Goal: Obtain resource: Download file/media

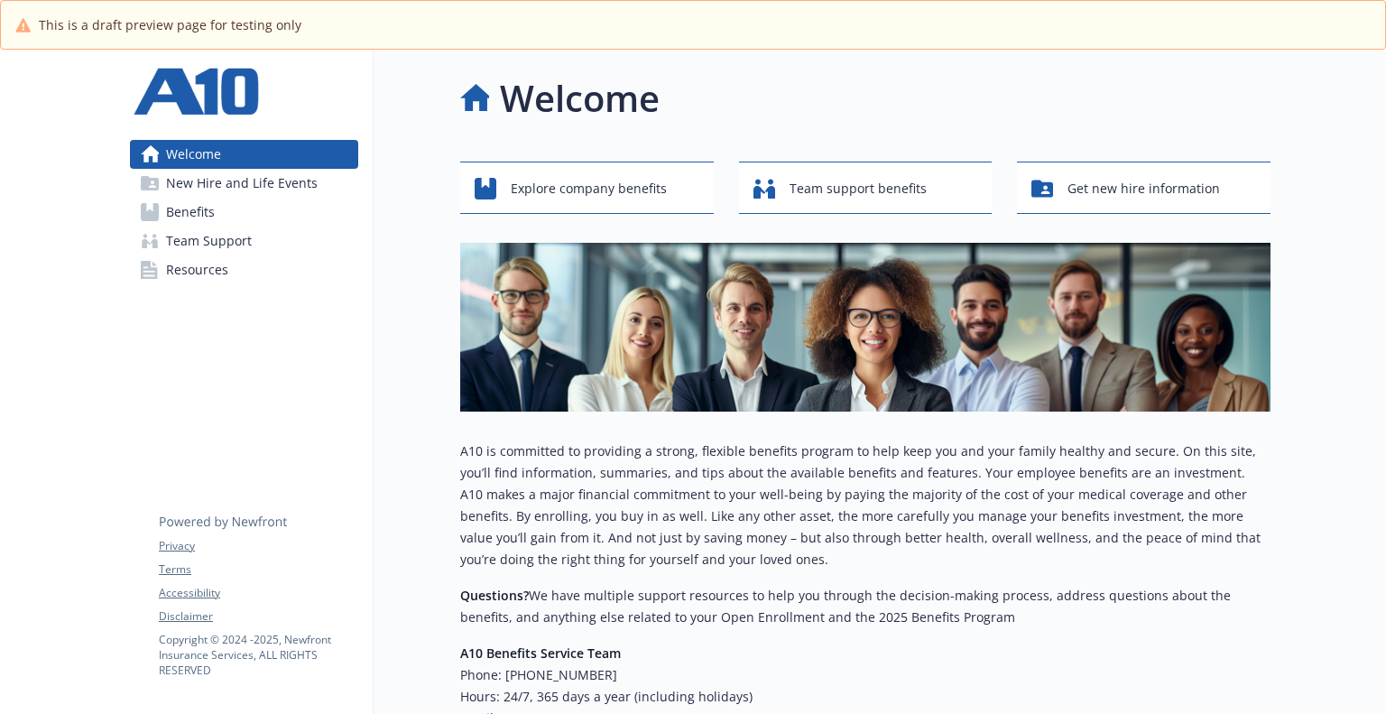
click at [236, 204] on link "Benefits" at bounding box center [244, 212] width 228 height 29
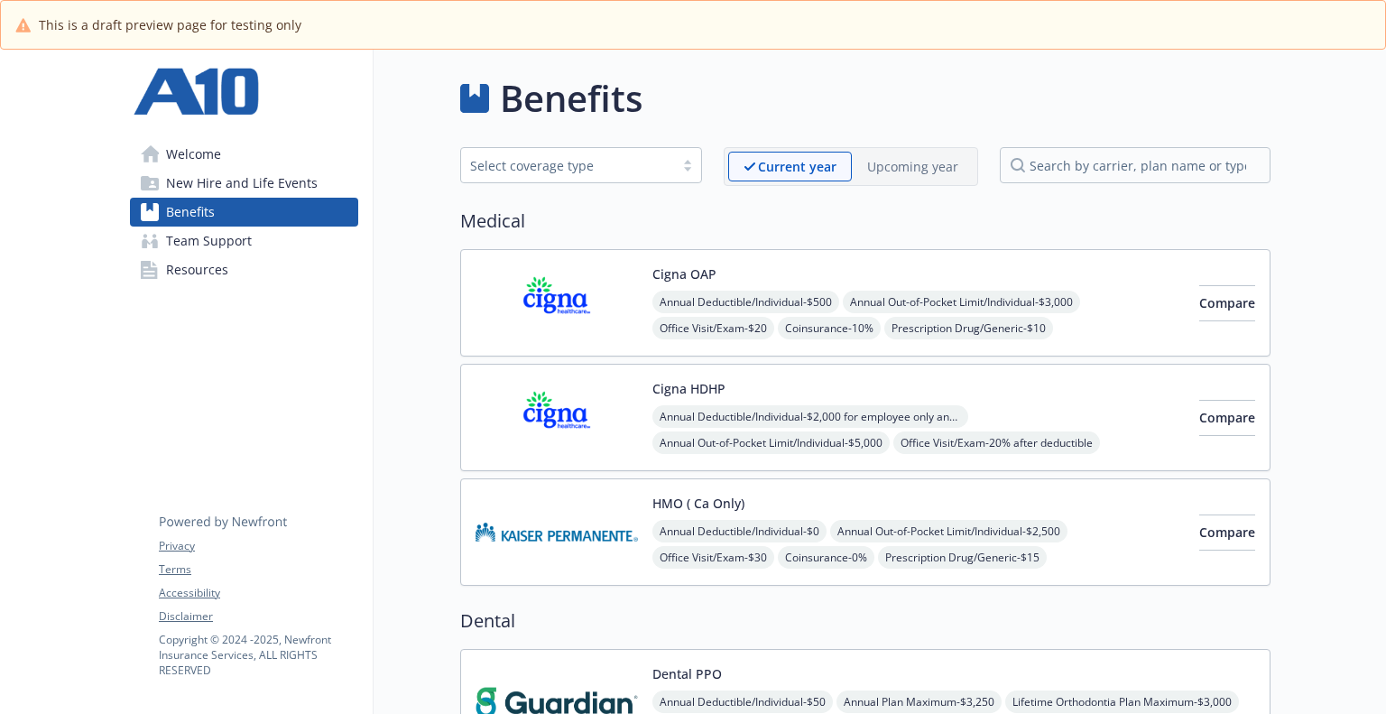
click at [571, 287] on img at bounding box center [557, 302] width 162 height 77
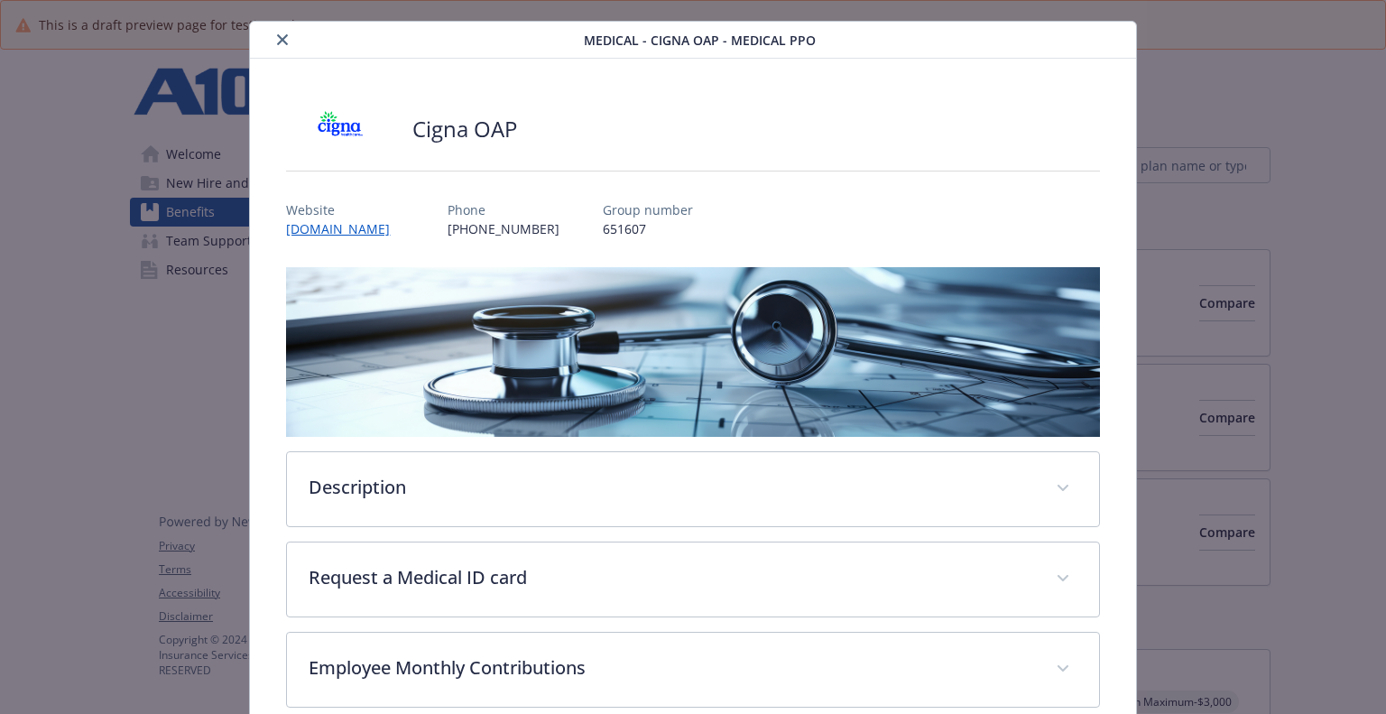
scroll to position [398, 0]
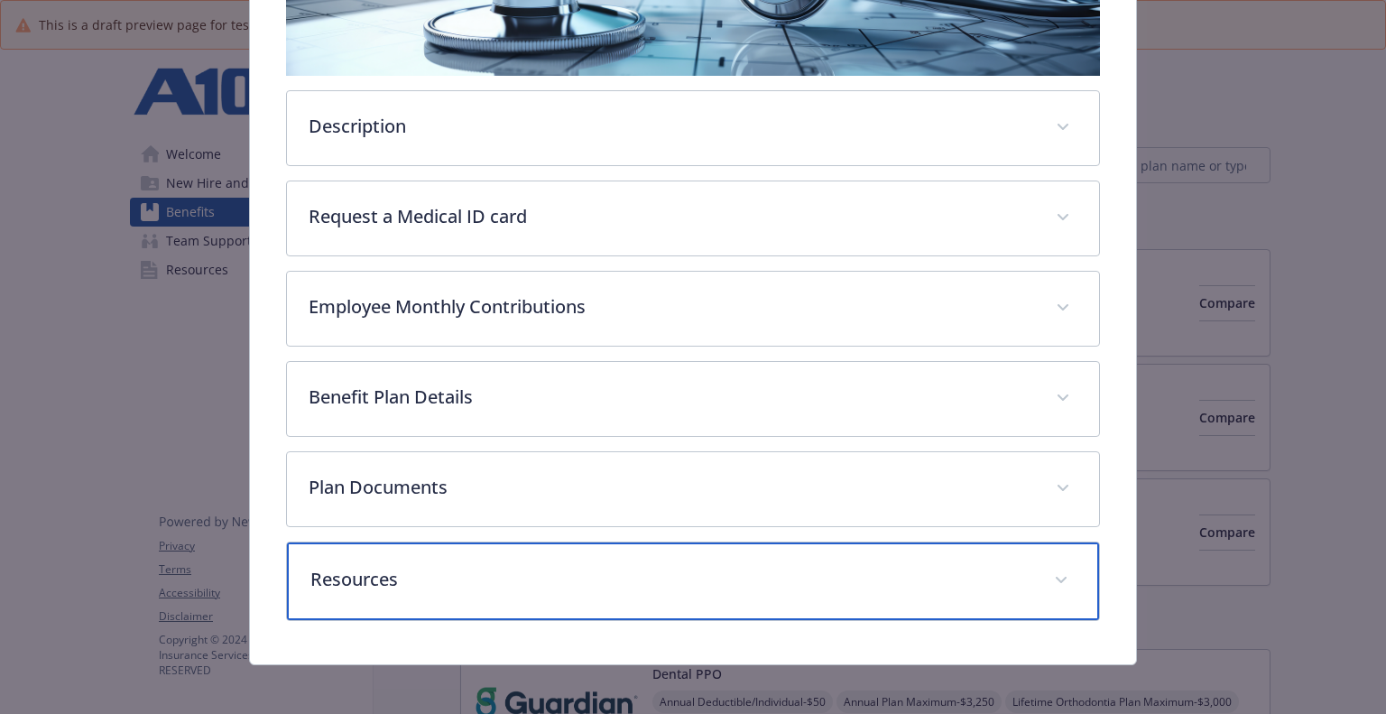
click at [682, 582] on p "Resources" at bounding box center [670, 579] width 721 height 27
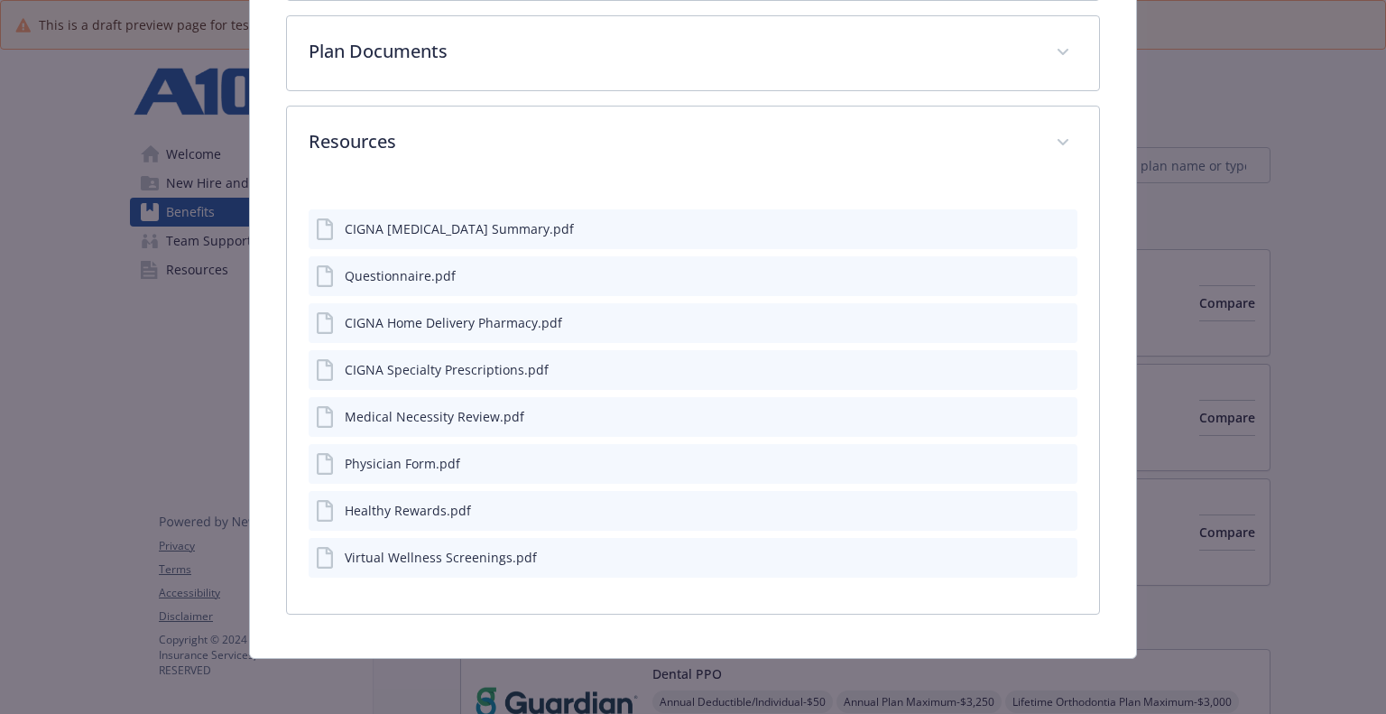
scroll to position [831, 0]
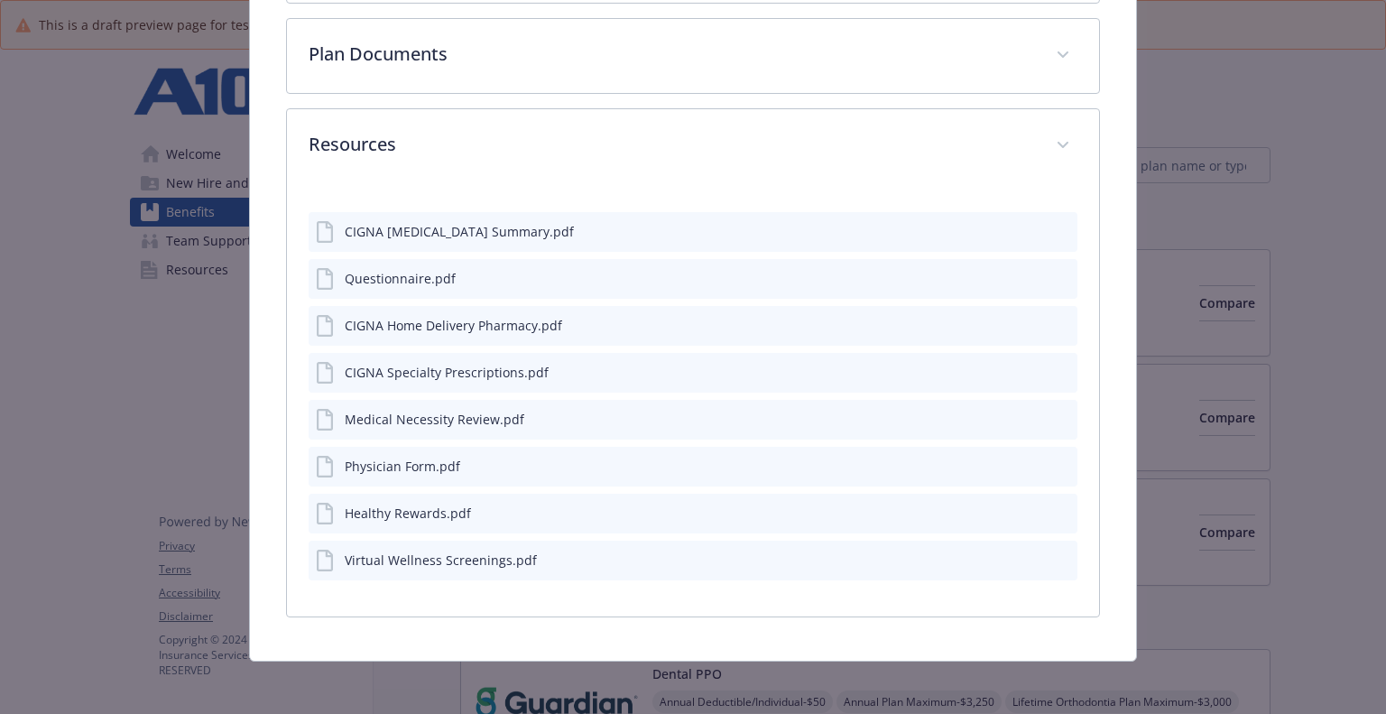
click at [599, 527] on div "Healthy Rewards.pdf" at bounding box center [693, 514] width 768 height 40
click at [1023, 504] on icon "download file" at bounding box center [1030, 511] width 14 height 14
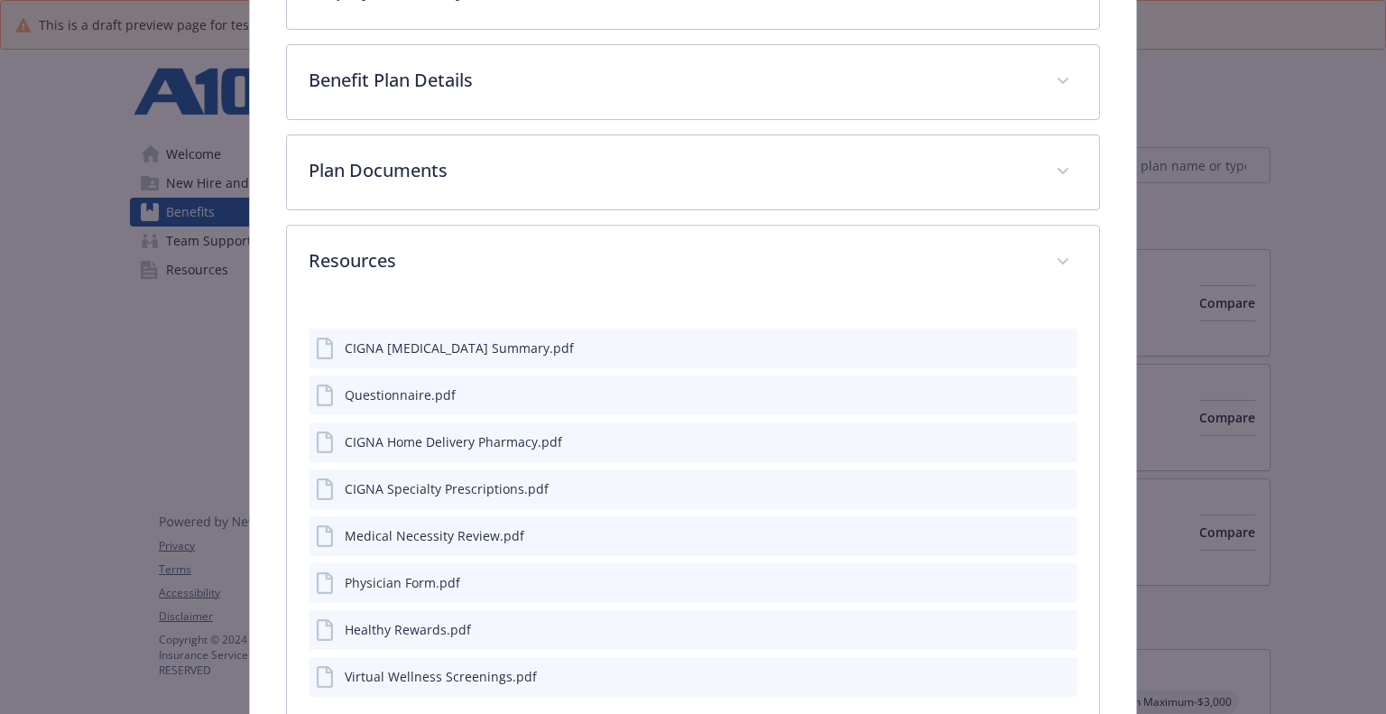
scroll to position [560, 0]
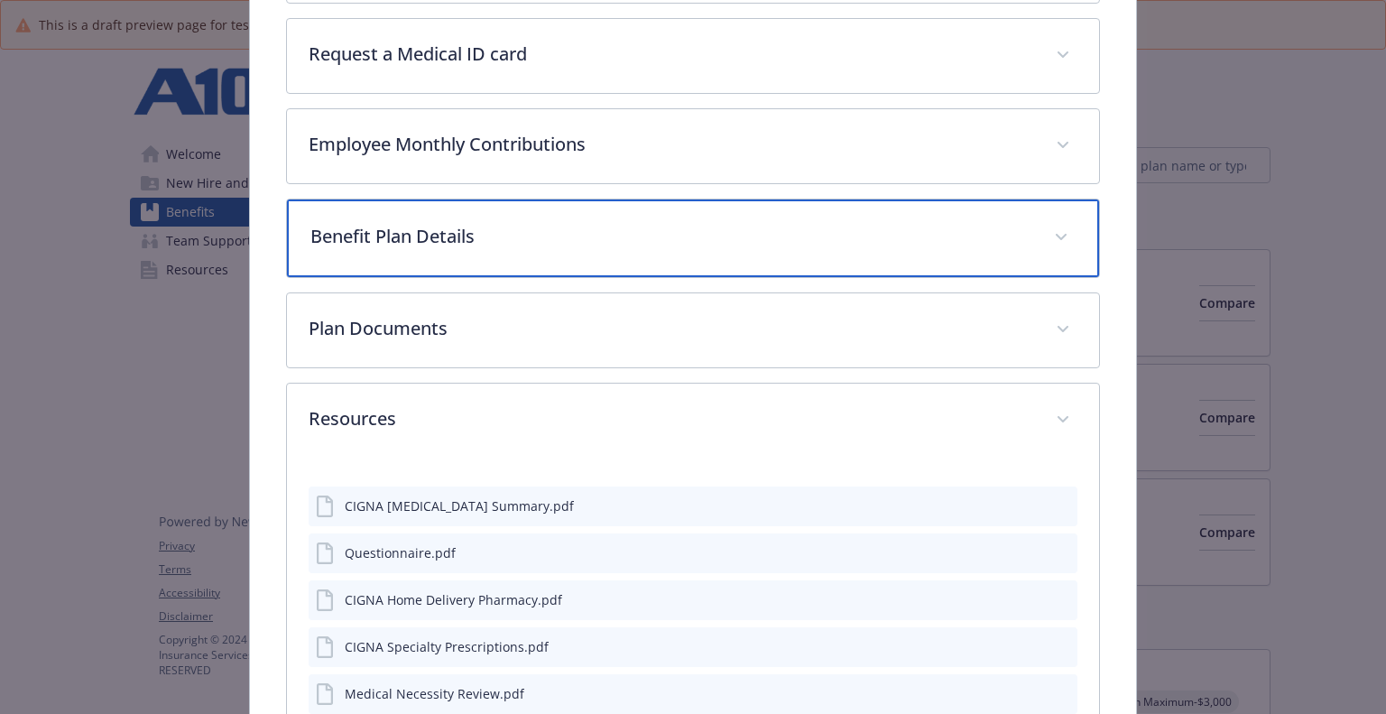
click at [609, 236] on p "Benefit Plan Details" at bounding box center [670, 236] width 721 height 27
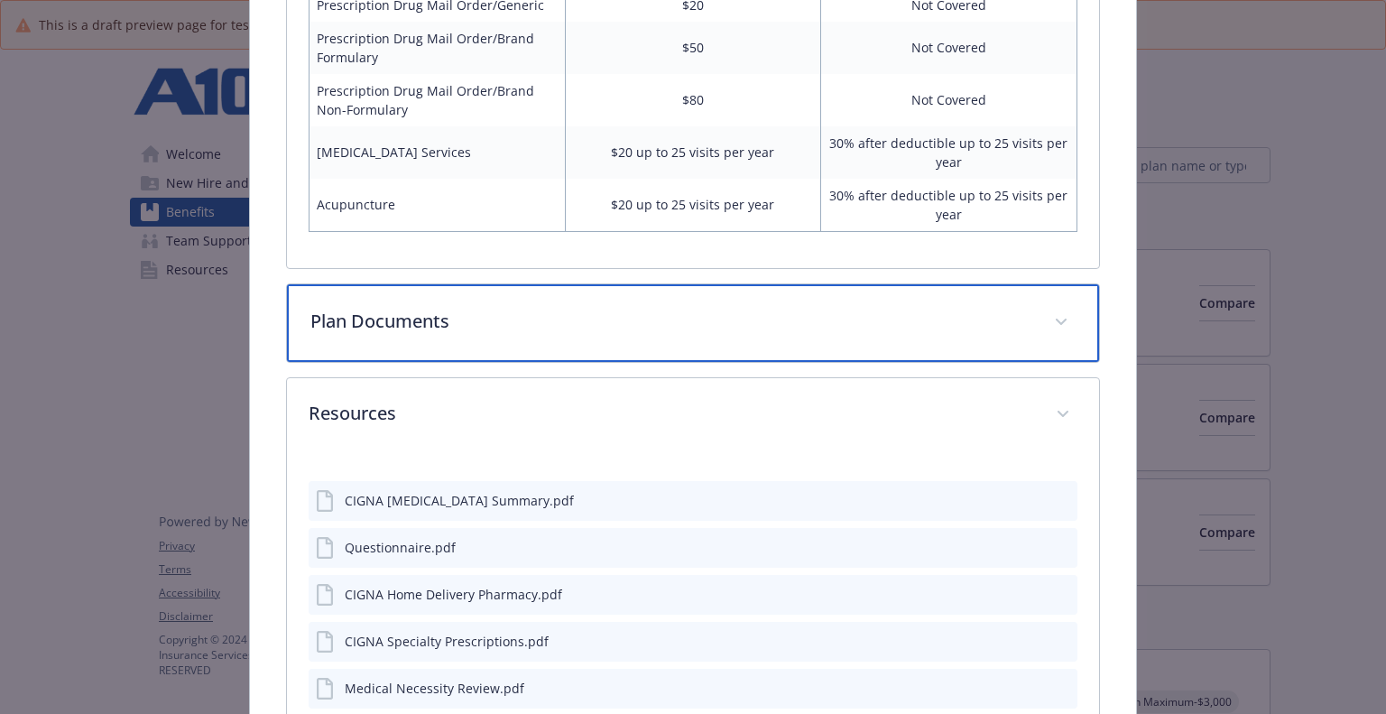
click at [732, 310] on p "Plan Documents" at bounding box center [670, 321] width 721 height 27
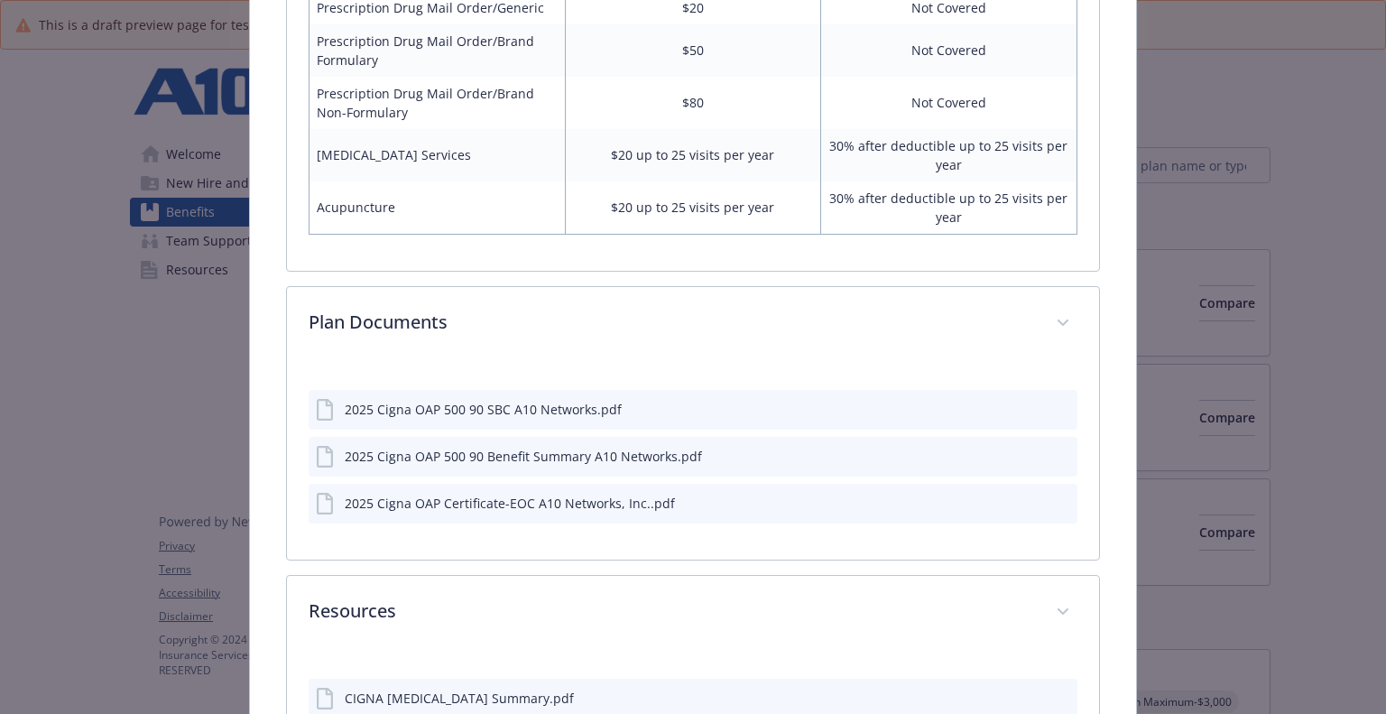
click at [739, 437] on div "2025 Cigna OAP 500 90 Benefit Summary A10 Networks.pdf" at bounding box center [693, 457] width 768 height 40
click at [646, 390] on div "2025 Cigna OAP 500 90 SBC A10 Networks.pdf" at bounding box center [693, 410] width 768 height 40
click at [1023, 401] on icon "download file" at bounding box center [1030, 408] width 14 height 14
click at [832, 437] on div "2025 Cigna OAP 500 90 Benefit Summary A10 Networks.pdf" at bounding box center [693, 457] width 768 height 40
click at [1025, 448] on icon "download file" at bounding box center [1030, 455] width 14 height 14
